Goal: Communication & Community: Answer question/provide support

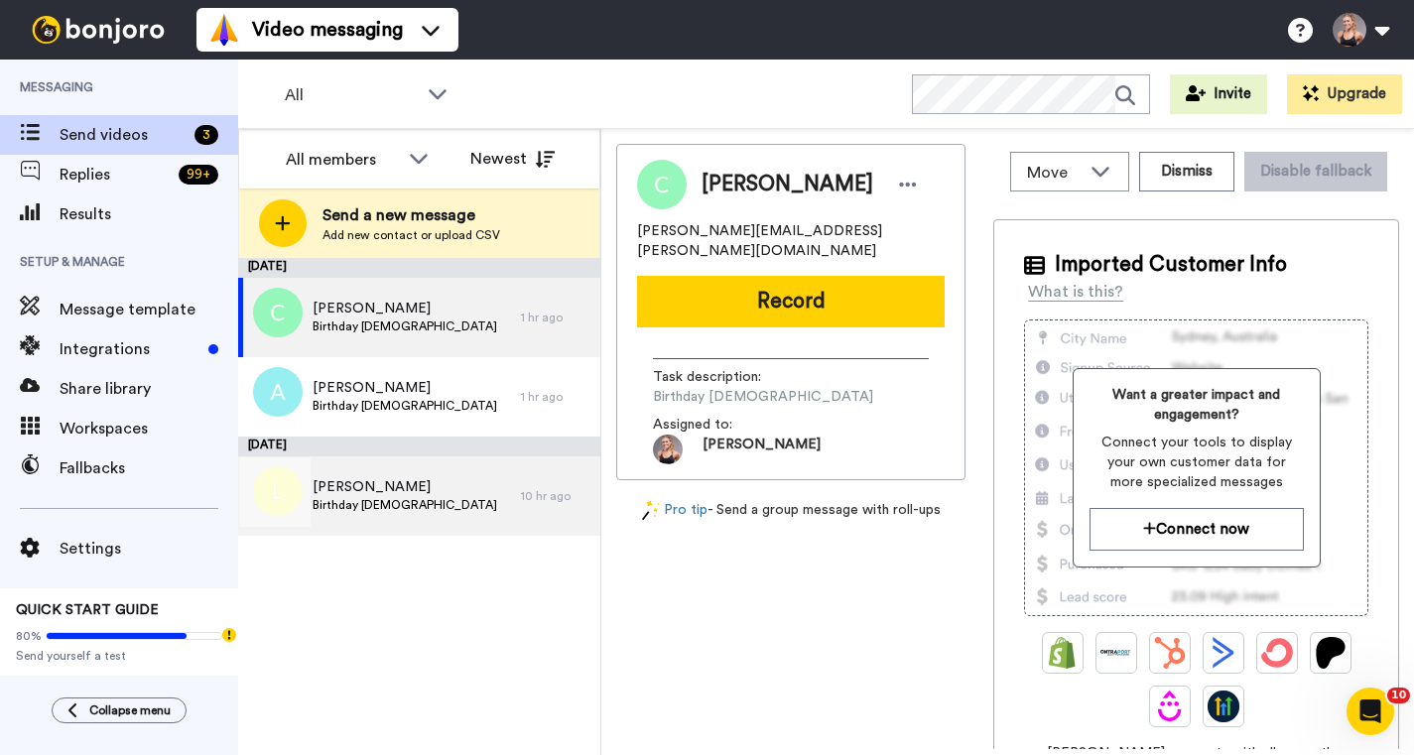
click at [422, 518] on div "Lynsey Youseman Birthday Tuesday 9 September" at bounding box center [379, 495] width 283 height 79
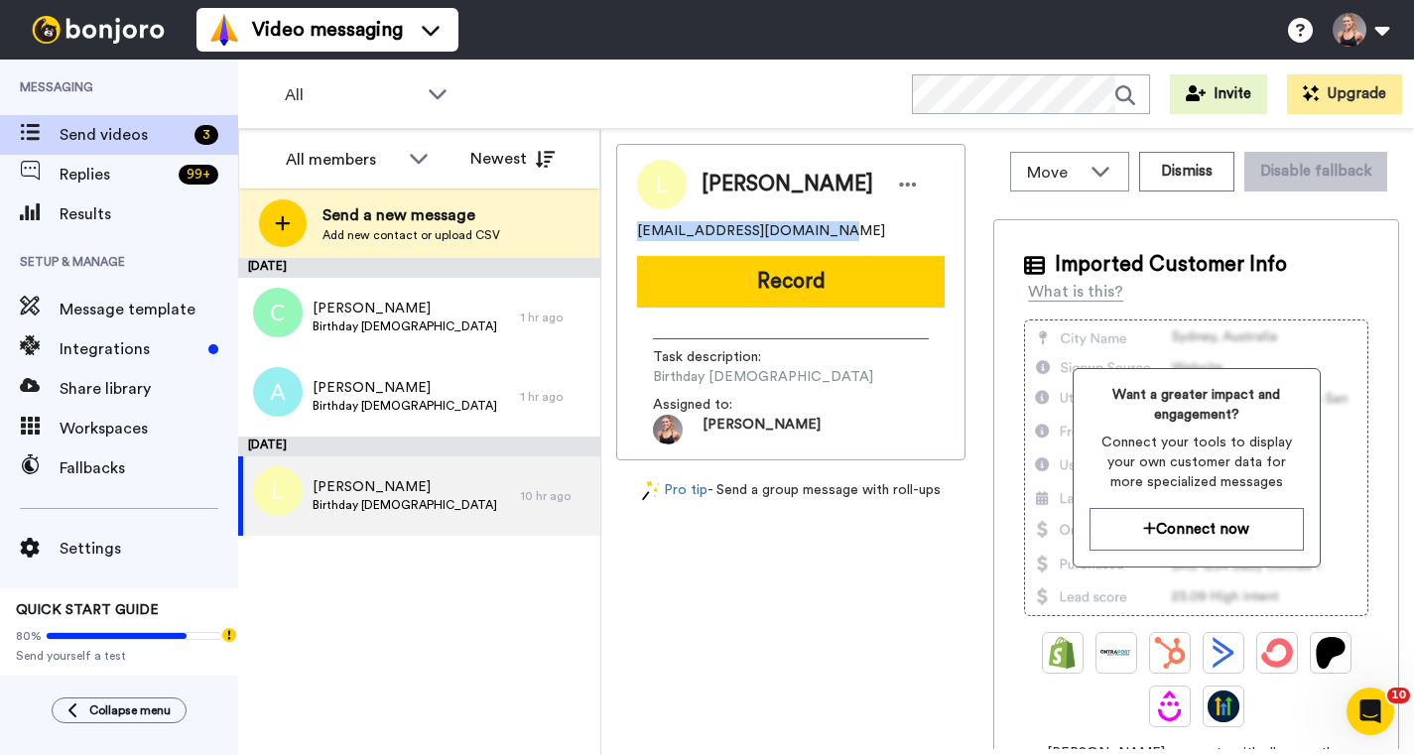
drag, startPoint x: 831, startPoint y: 230, endPoint x: 640, endPoint y: 218, distance: 191.8
click at [640, 218] on div "Lynsey Youseman lynseydevine1@outlook.com" at bounding box center [791, 200] width 308 height 81
copy span "lynseydevine1@outlook.com"
click at [477, 514] on div "Lynsey Youseman Birthday Tuesday 9 September" at bounding box center [379, 495] width 283 height 79
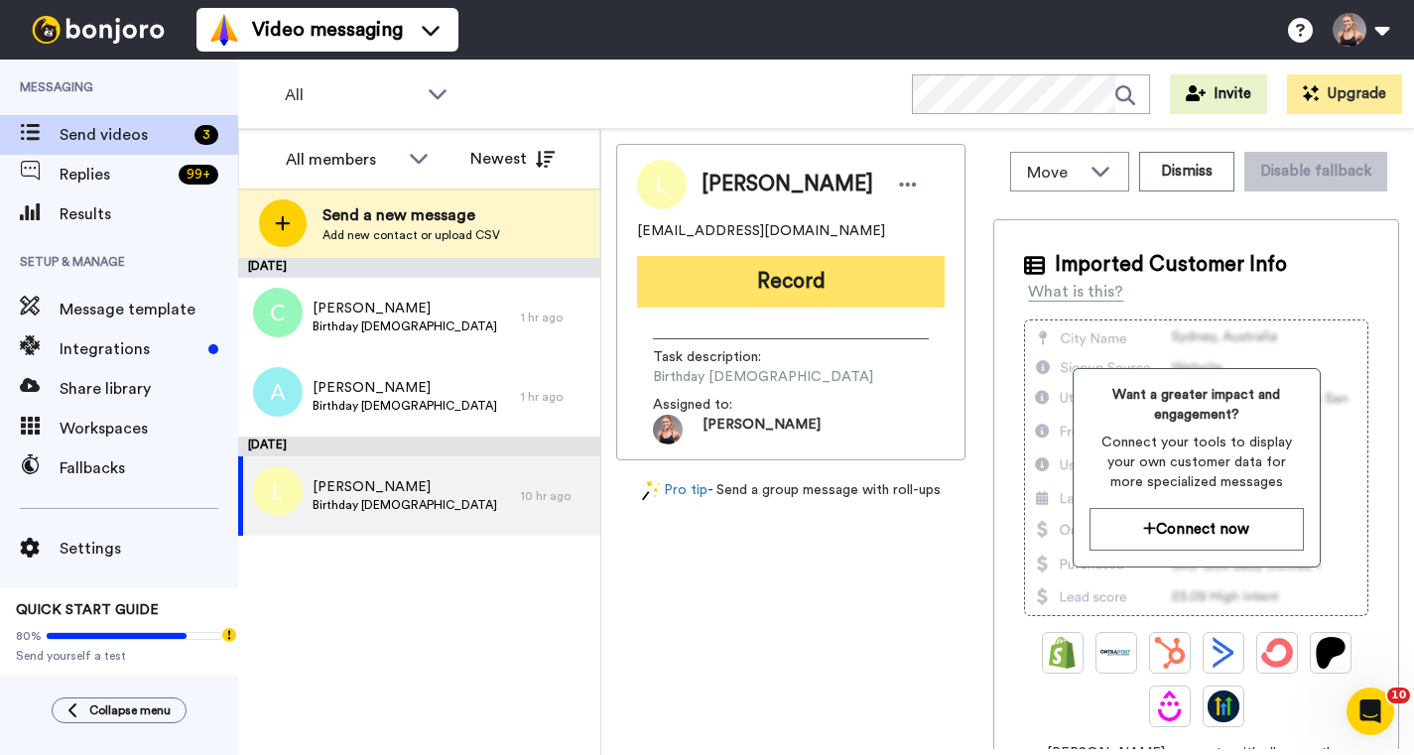
click at [767, 275] on button "Record" at bounding box center [791, 282] width 308 height 52
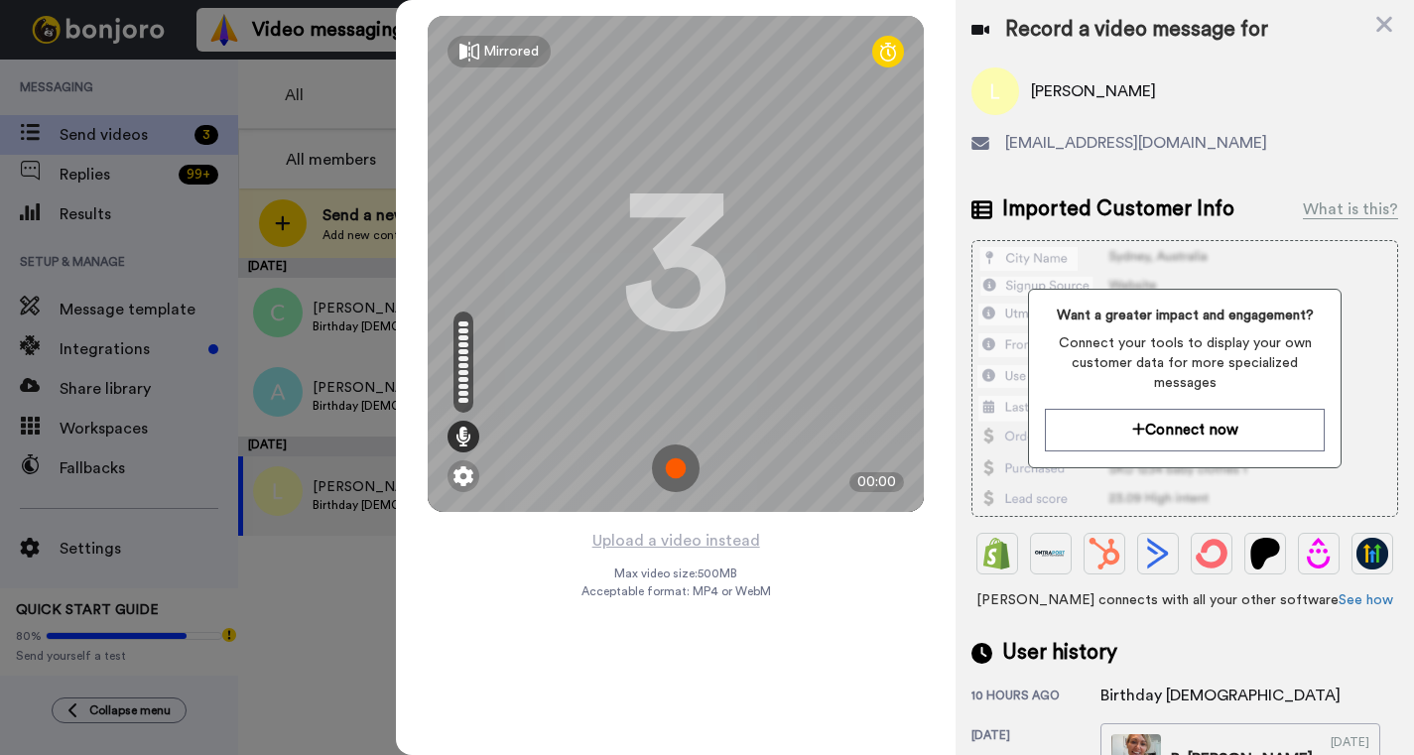
click at [677, 475] on img at bounding box center [676, 468] width 48 height 48
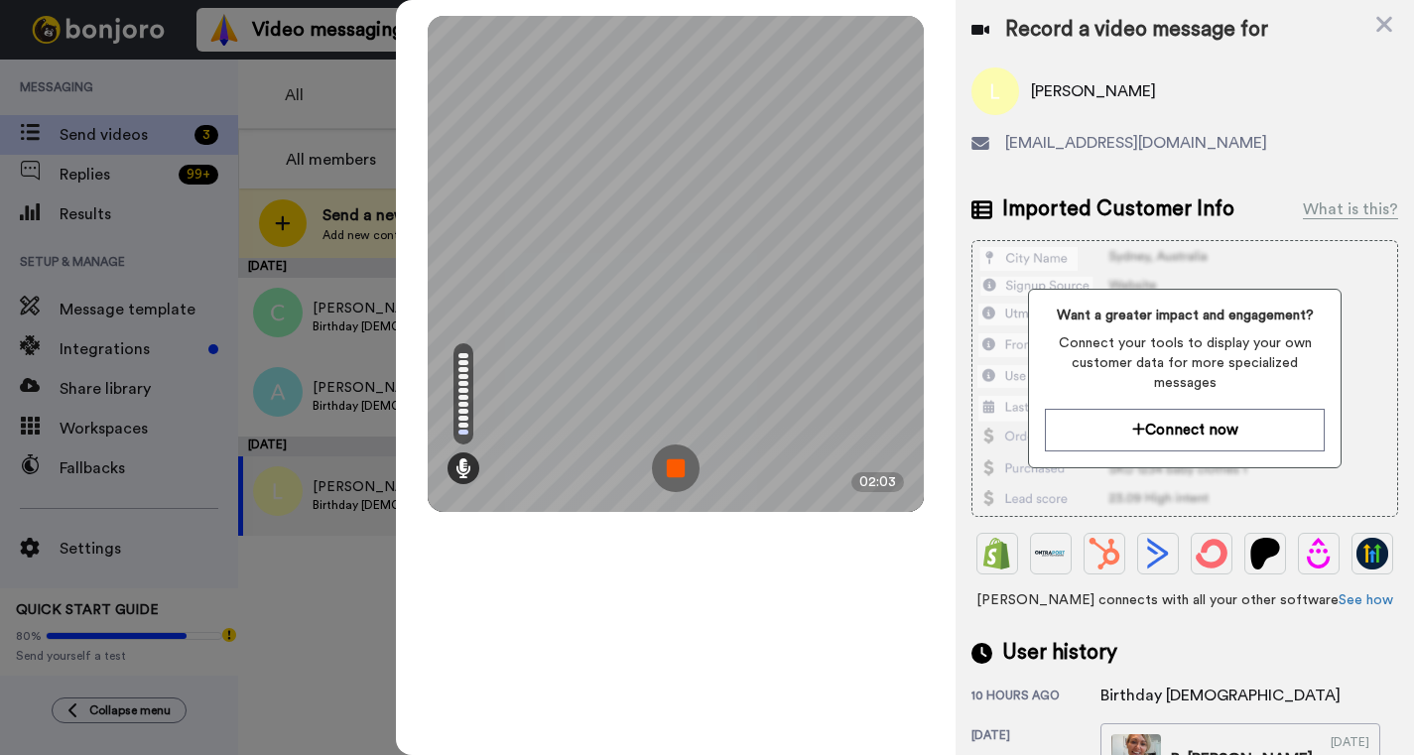
click at [673, 462] on img at bounding box center [676, 468] width 48 height 48
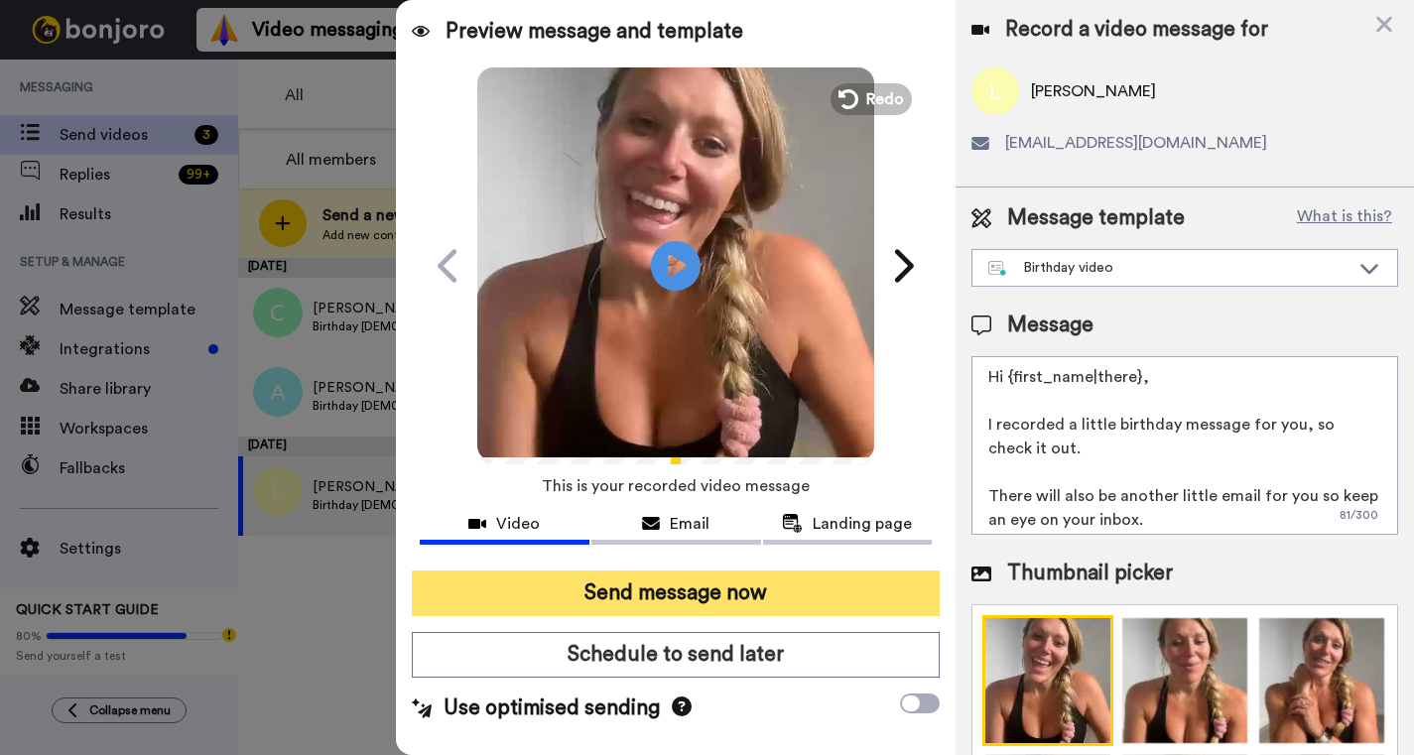
click at [777, 599] on button "Send message now" at bounding box center [676, 593] width 528 height 46
